Goal: Navigation & Orientation: Find specific page/section

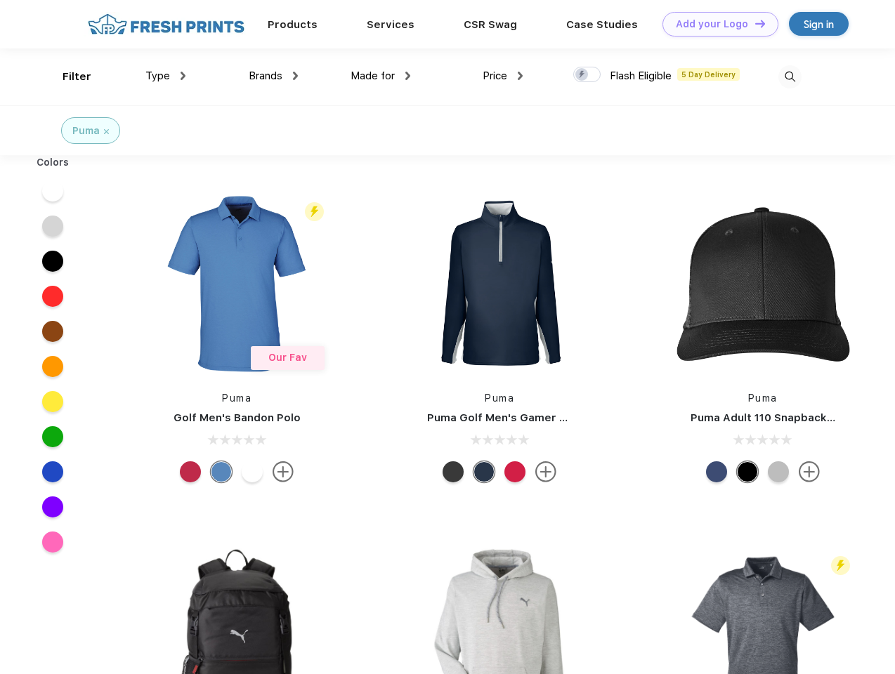
click at [715, 24] on link "Add your Logo Design Tool" at bounding box center [720, 24] width 116 height 25
click at [0, 0] on div "Design Tool" at bounding box center [0, 0] width 0 height 0
click at [754, 23] on link "Add your Logo Design Tool" at bounding box center [720, 24] width 116 height 25
click at [67, 77] on div "Filter" at bounding box center [77, 77] width 29 height 16
click at [166, 76] on span "Type" at bounding box center [157, 76] width 25 height 13
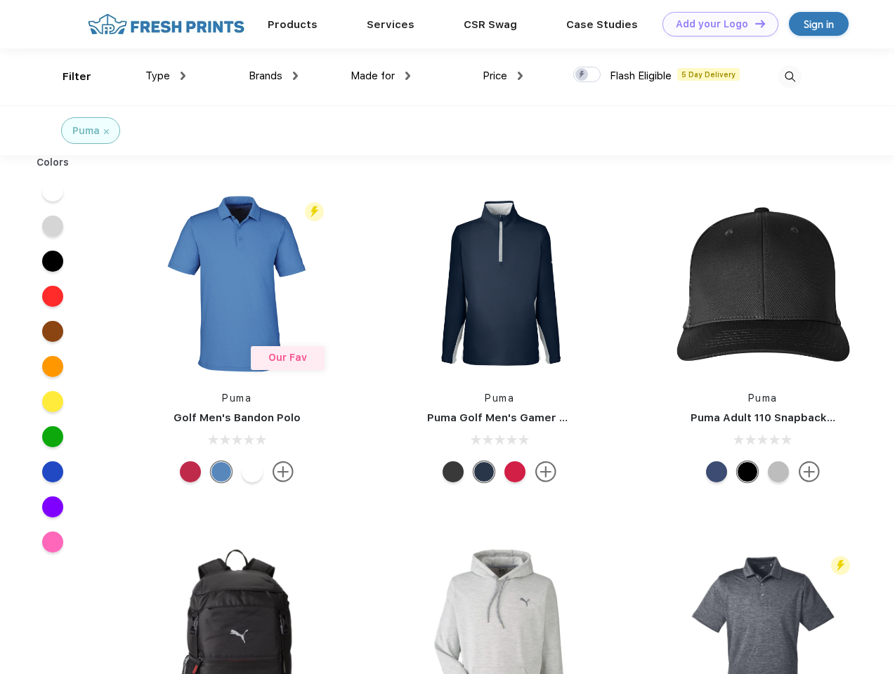
click at [273, 76] on span "Brands" at bounding box center [266, 76] width 34 height 13
click at [381, 76] on span "Made for" at bounding box center [372, 76] width 44 height 13
click at [503, 76] on span "Price" at bounding box center [494, 76] width 25 height 13
click at [587, 75] on div at bounding box center [586, 74] width 27 height 15
click at [582, 75] on input "checkbox" at bounding box center [577, 70] width 9 height 9
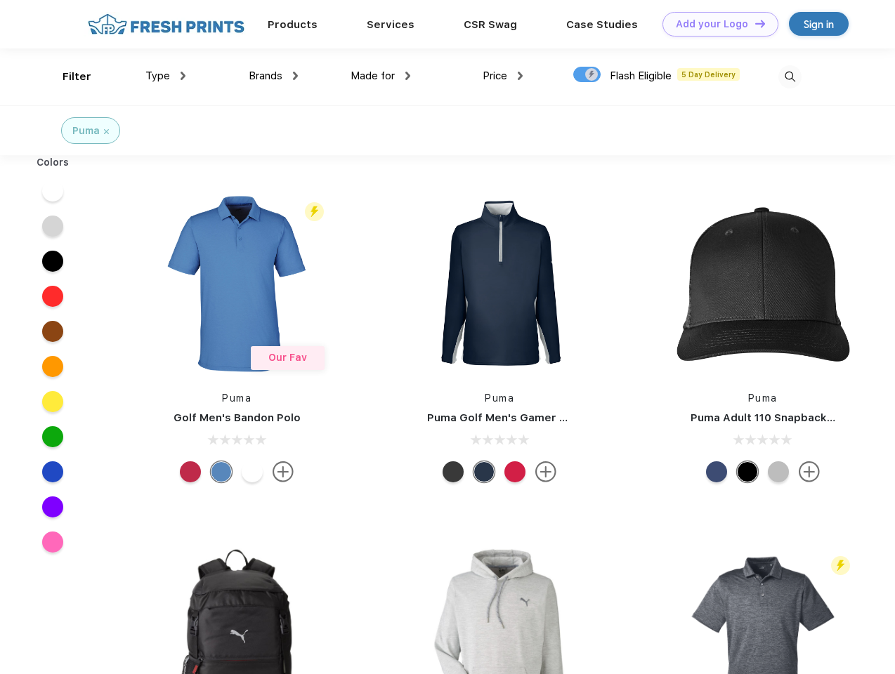
click at [789, 77] on img at bounding box center [789, 76] width 23 height 23
